Goal: Task Accomplishment & Management: Manage account settings

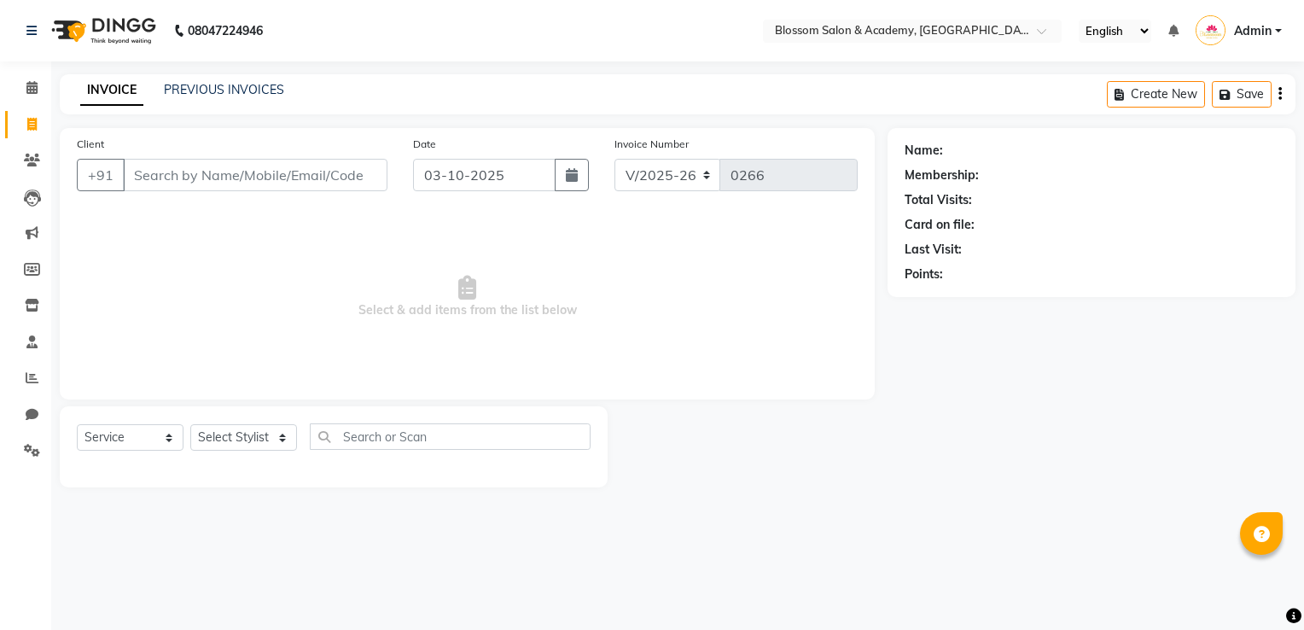
select select "8887"
select select "service"
click at [28, 450] on icon at bounding box center [32, 450] width 16 height 13
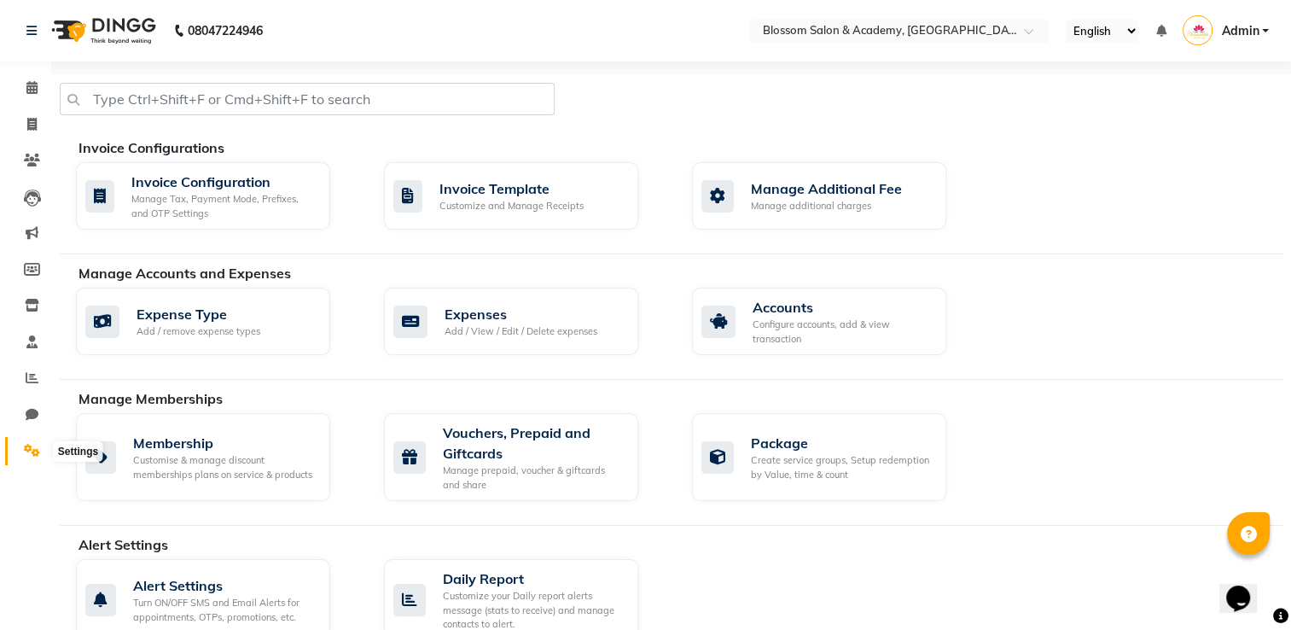
click at [31, 460] on span at bounding box center [32, 451] width 30 height 20
click at [181, 193] on div "Manage Tax, Payment Mode, Prefixes, and OTP Settings" at bounding box center [223, 206] width 185 height 28
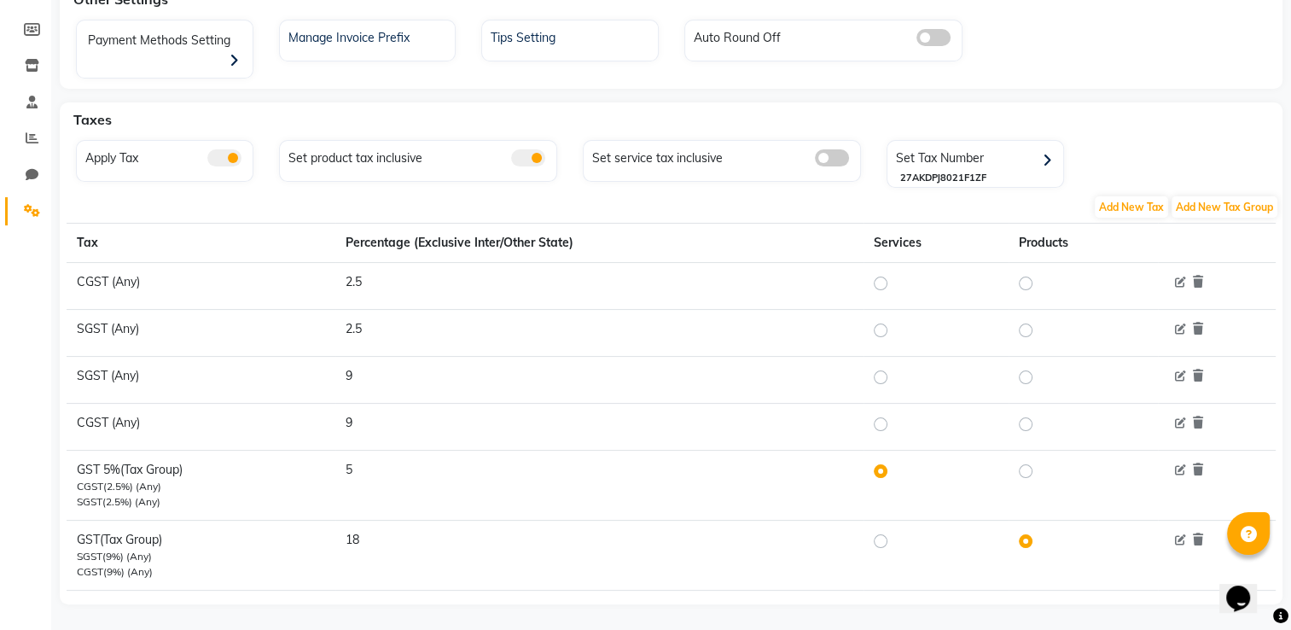
scroll to position [247, 0]
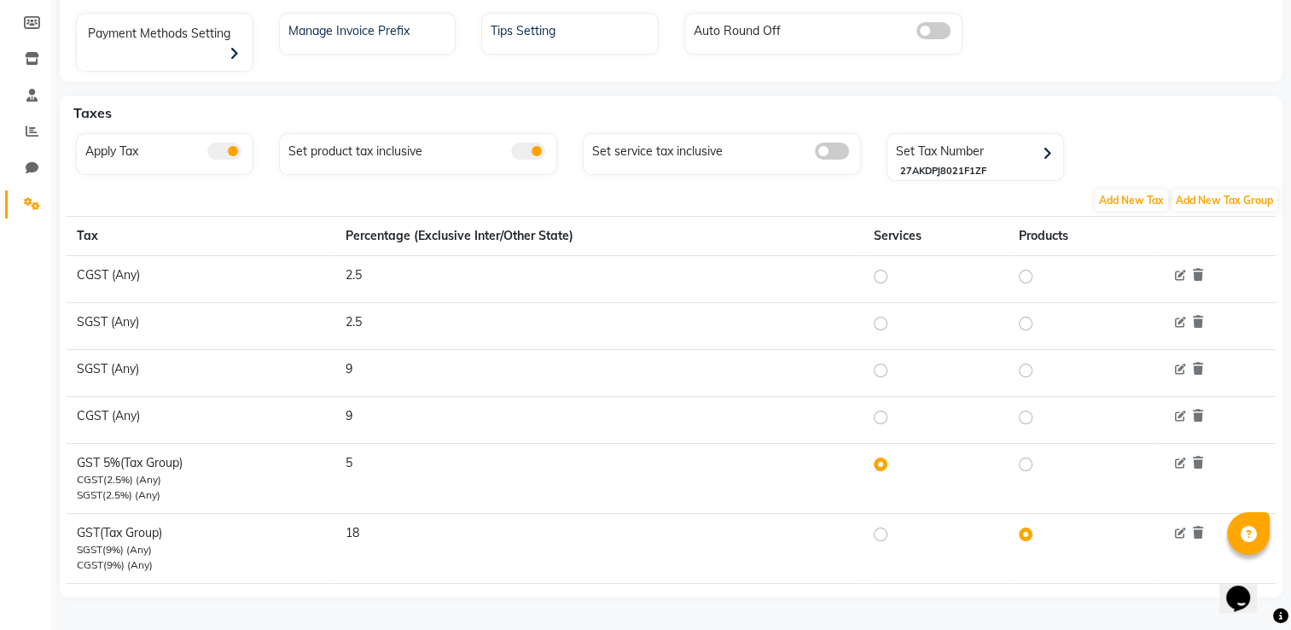
click at [895, 524] on label at bounding box center [895, 534] width 0 height 20
click at [882, 528] on input "radio" at bounding box center [883, 534] width 12 height 12
radio input "true"
click at [27, 53] on icon at bounding box center [32, 58] width 15 height 13
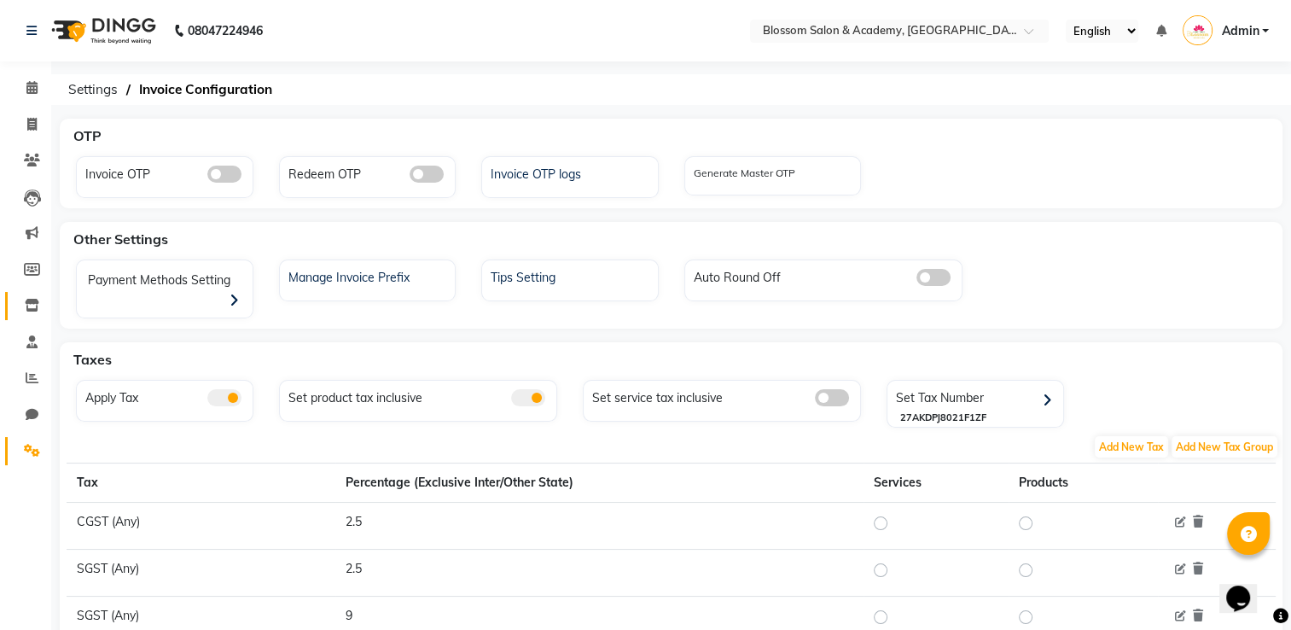
select select
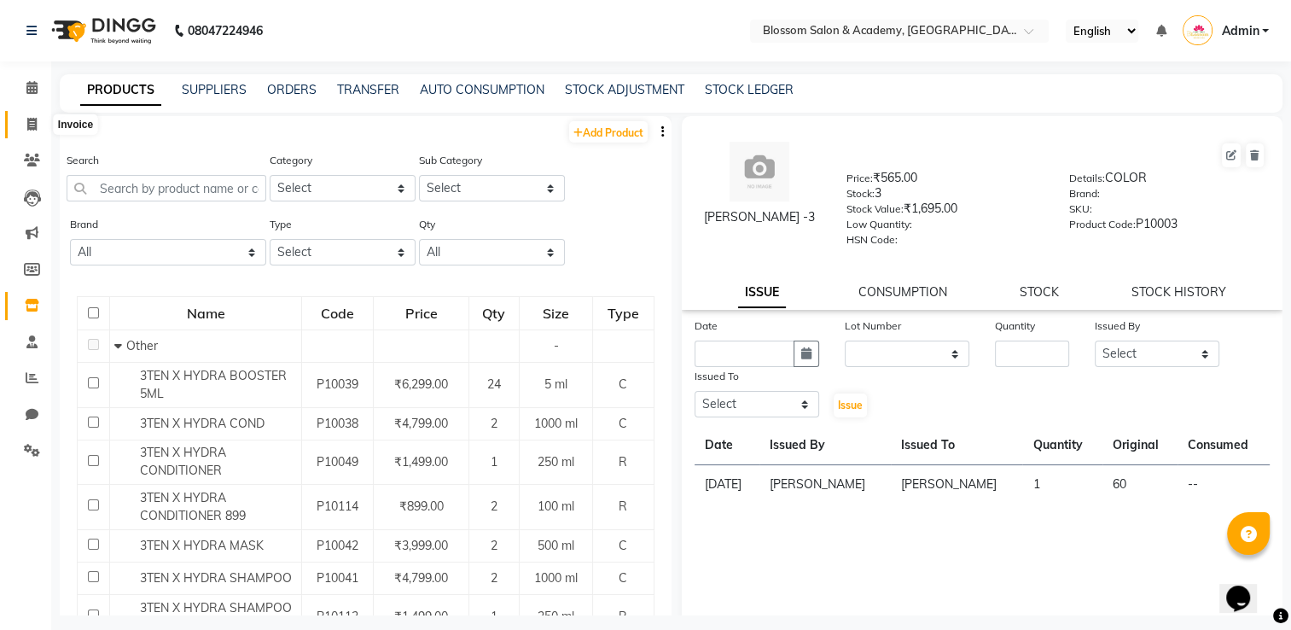
click at [29, 124] on icon at bounding box center [31, 124] width 9 height 13
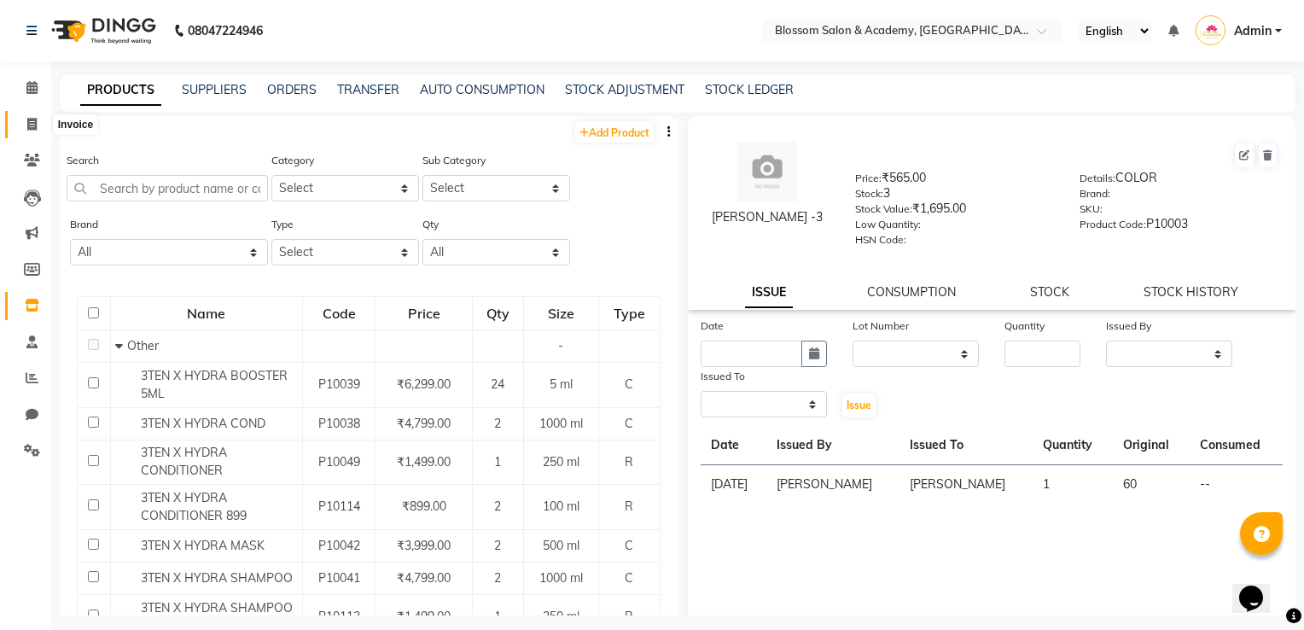
select select "8887"
select select "service"
